Goal: Information Seeking & Learning: Learn about a topic

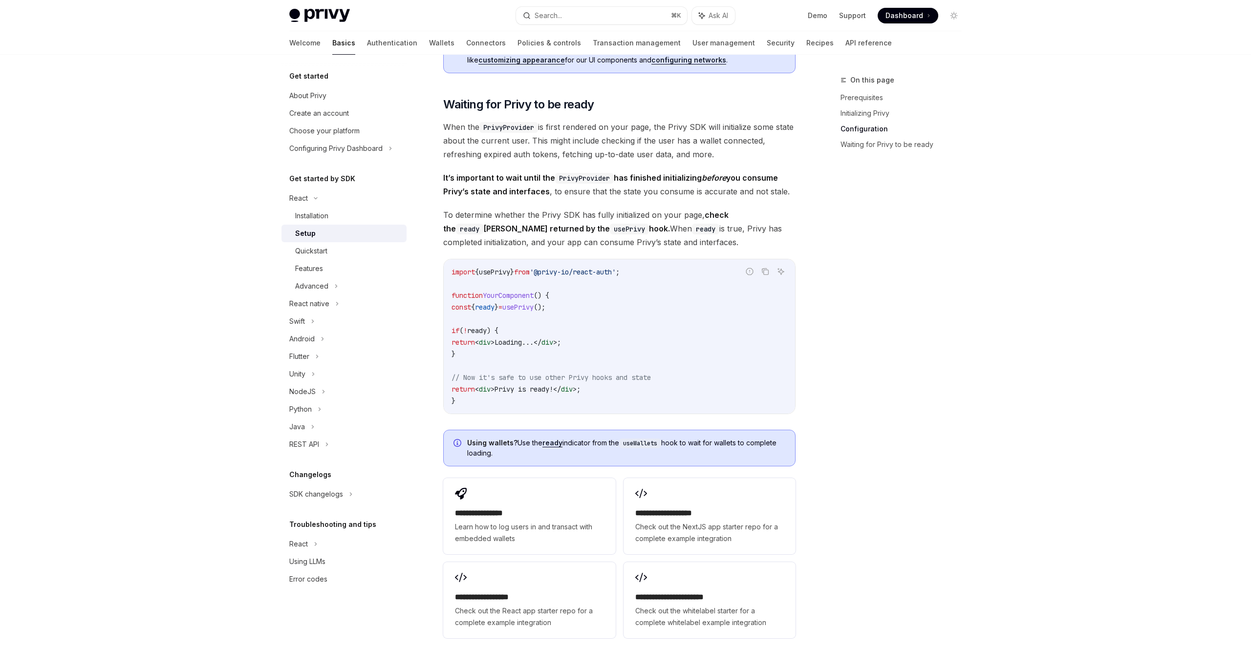
scroll to position [972, 0]
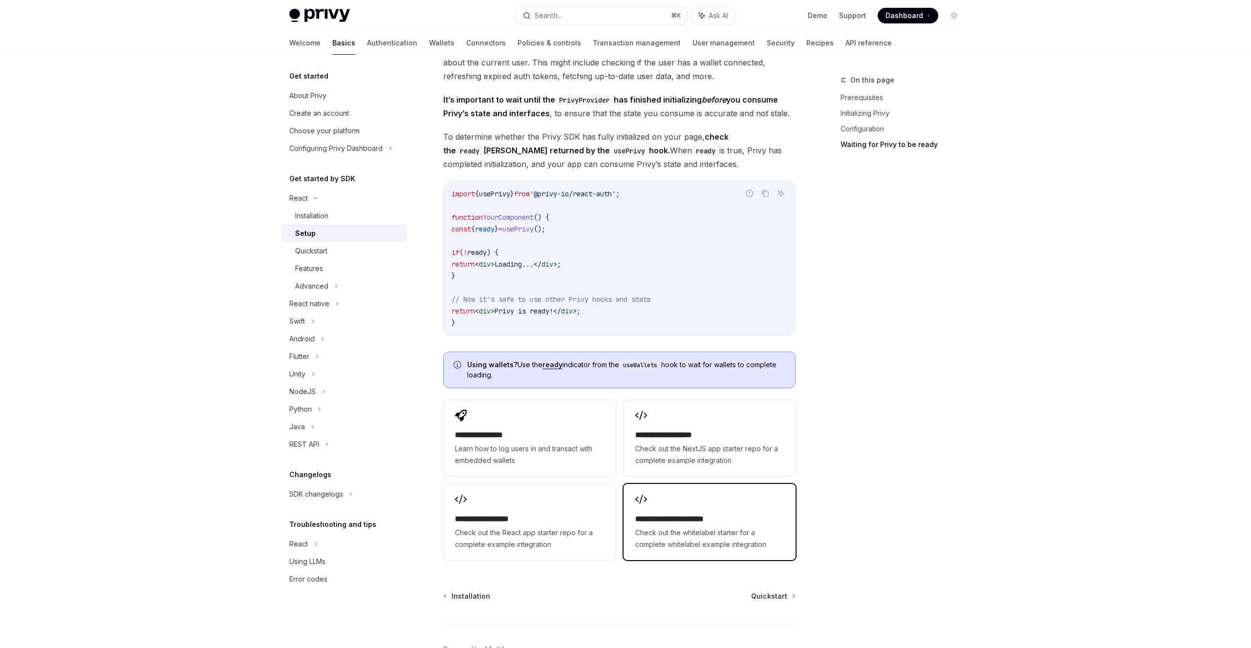
click at [722, 535] on span "Check out the whitelabel starter for a complete whitelabel example integration" at bounding box center [709, 538] width 149 height 23
click at [337, 256] on div "Quickstart" at bounding box center [348, 251] width 106 height 12
type textarea "*"
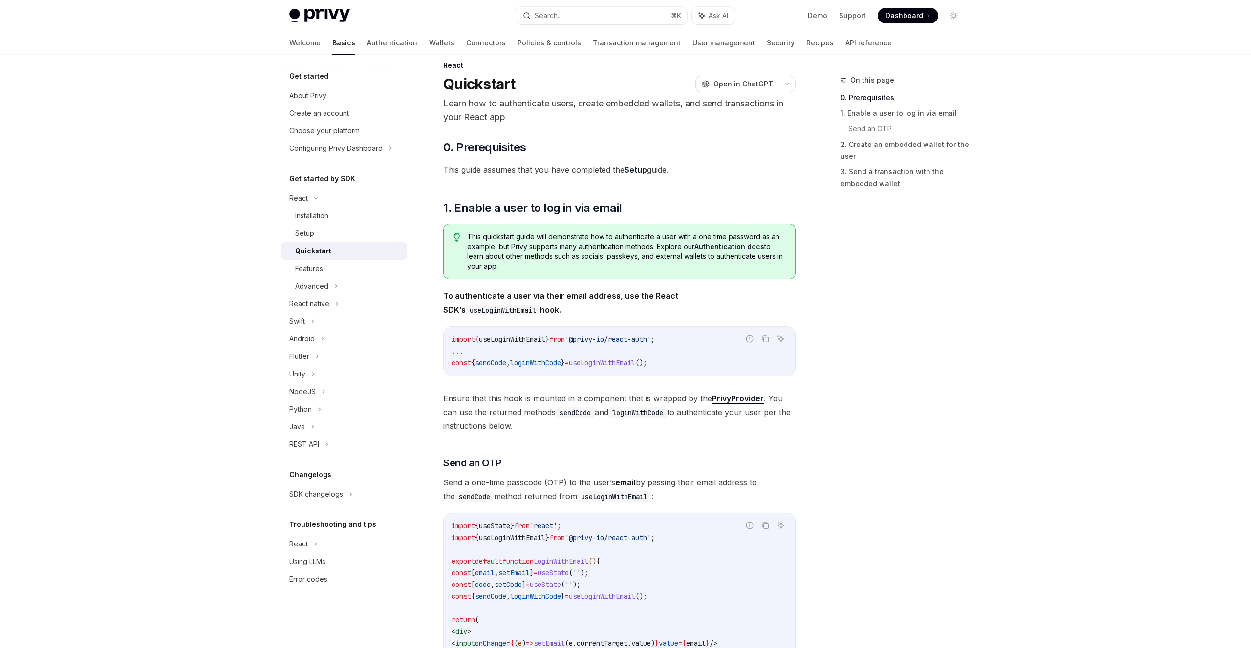
scroll to position [17, 0]
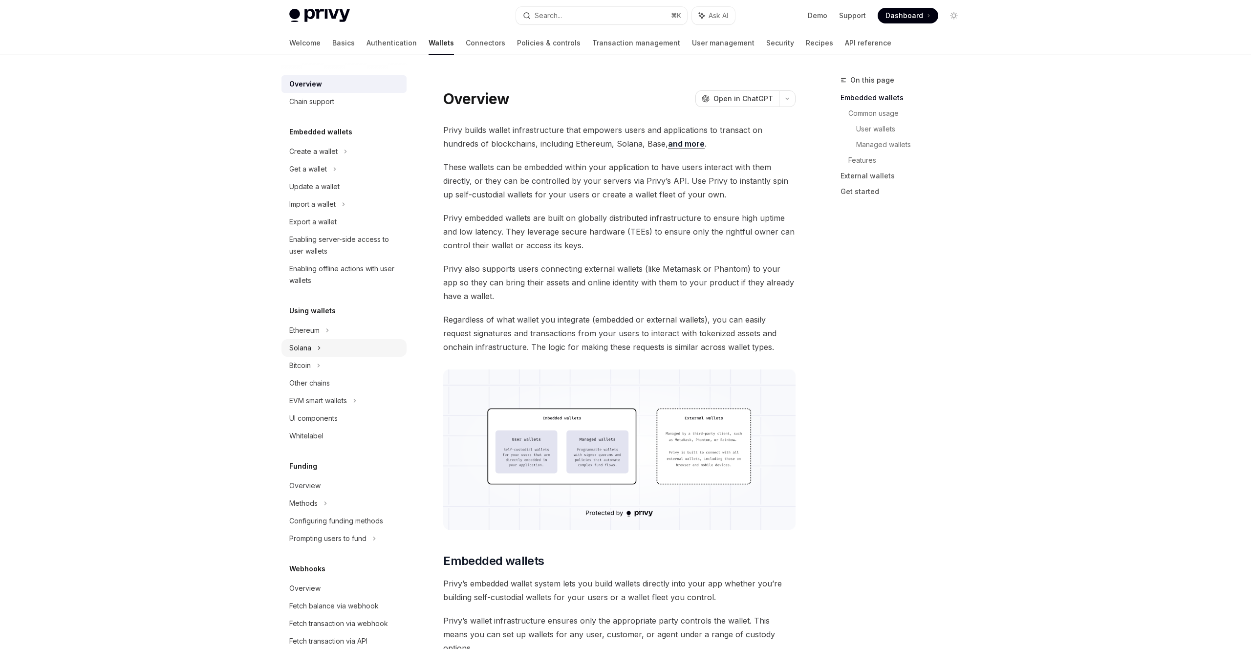
click at [345, 346] on div "Solana" at bounding box center [343, 348] width 125 height 18
type textarea "*"
